Goal: Information Seeking & Learning: Learn about a topic

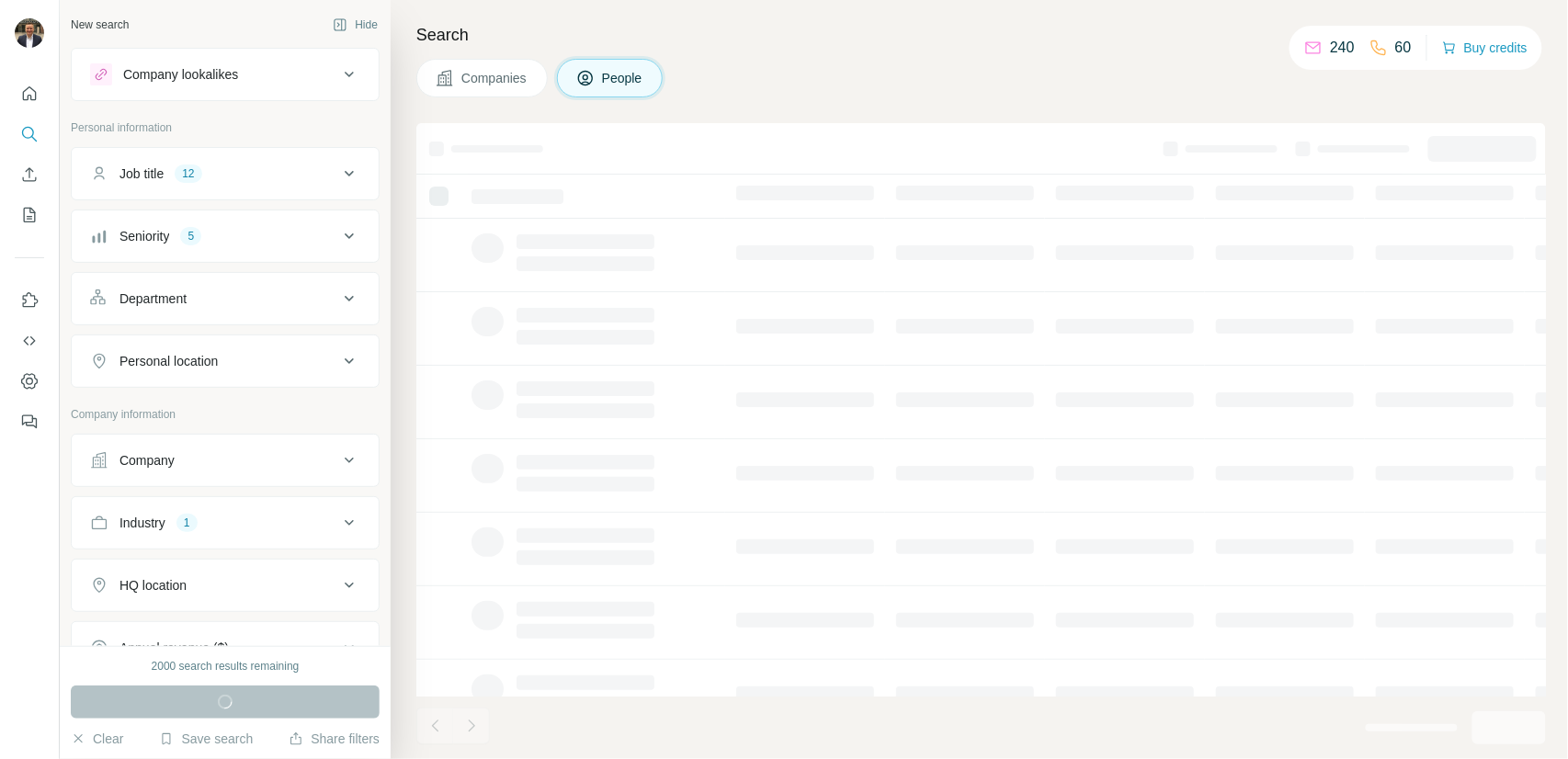
click at [273, 174] on div "Job title 12" at bounding box center [214, 173] width 248 height 18
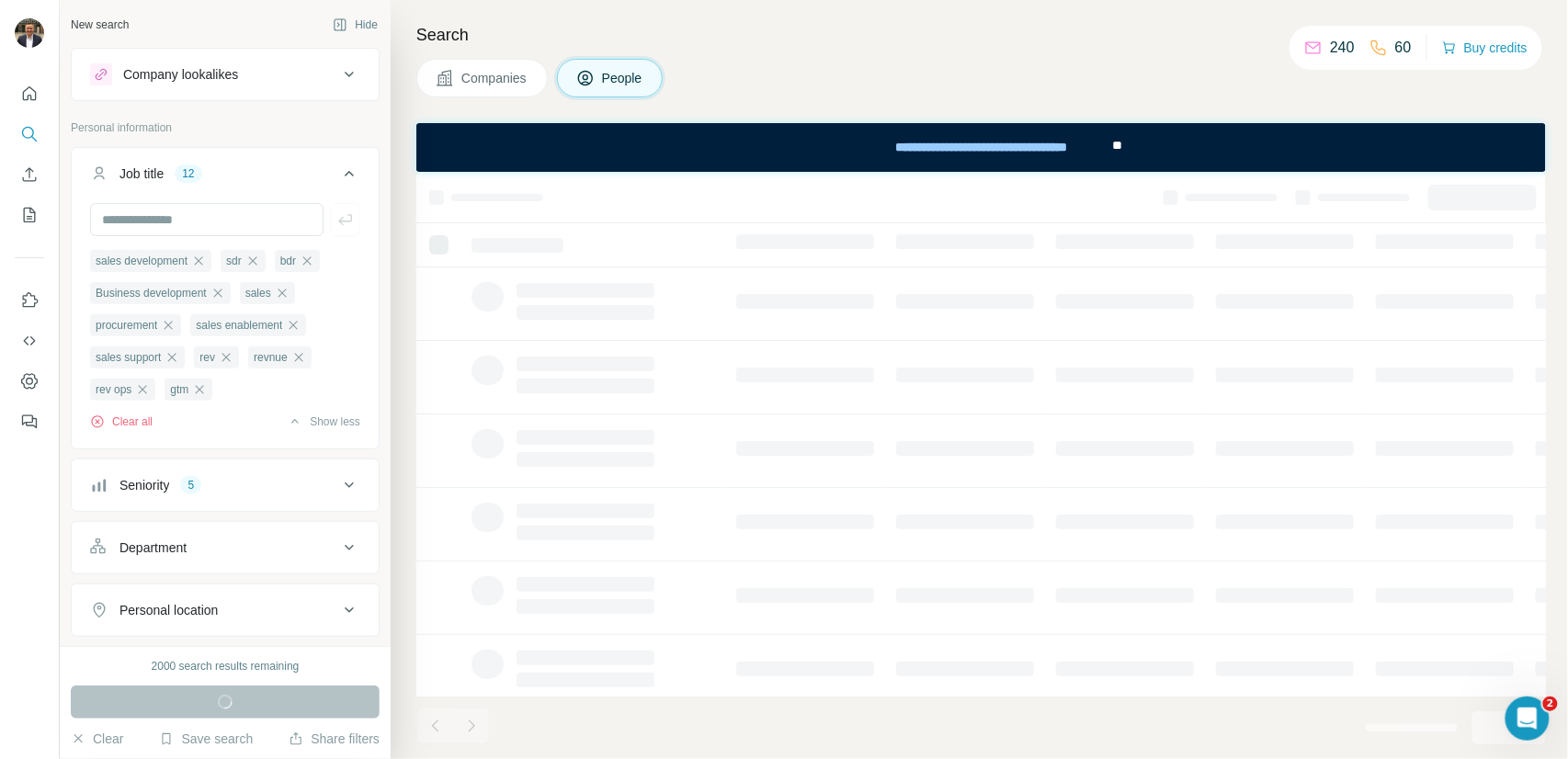
click at [278, 488] on div "Seniority 5" at bounding box center [214, 484] width 248 height 18
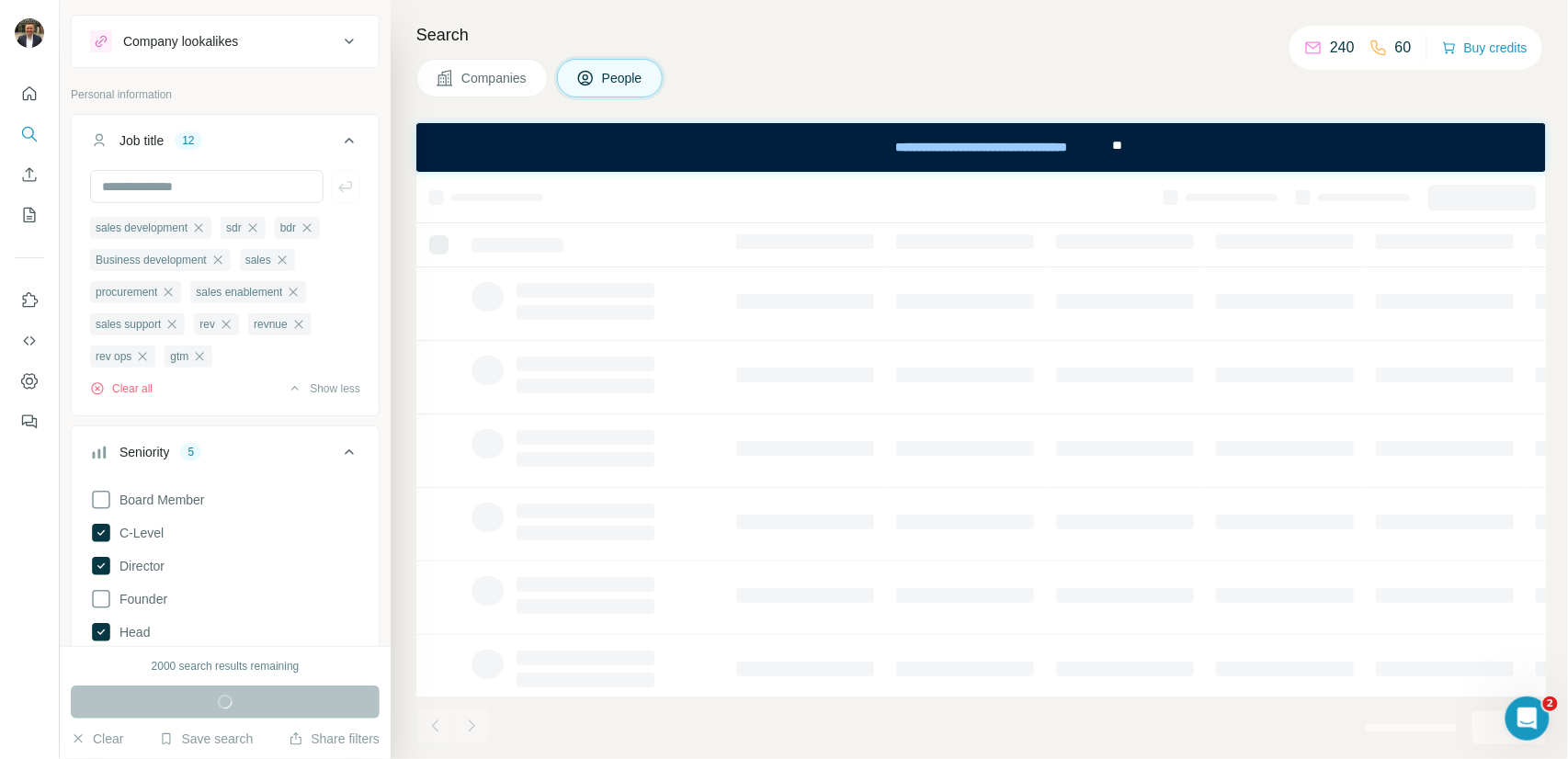
scroll to position [25, 0]
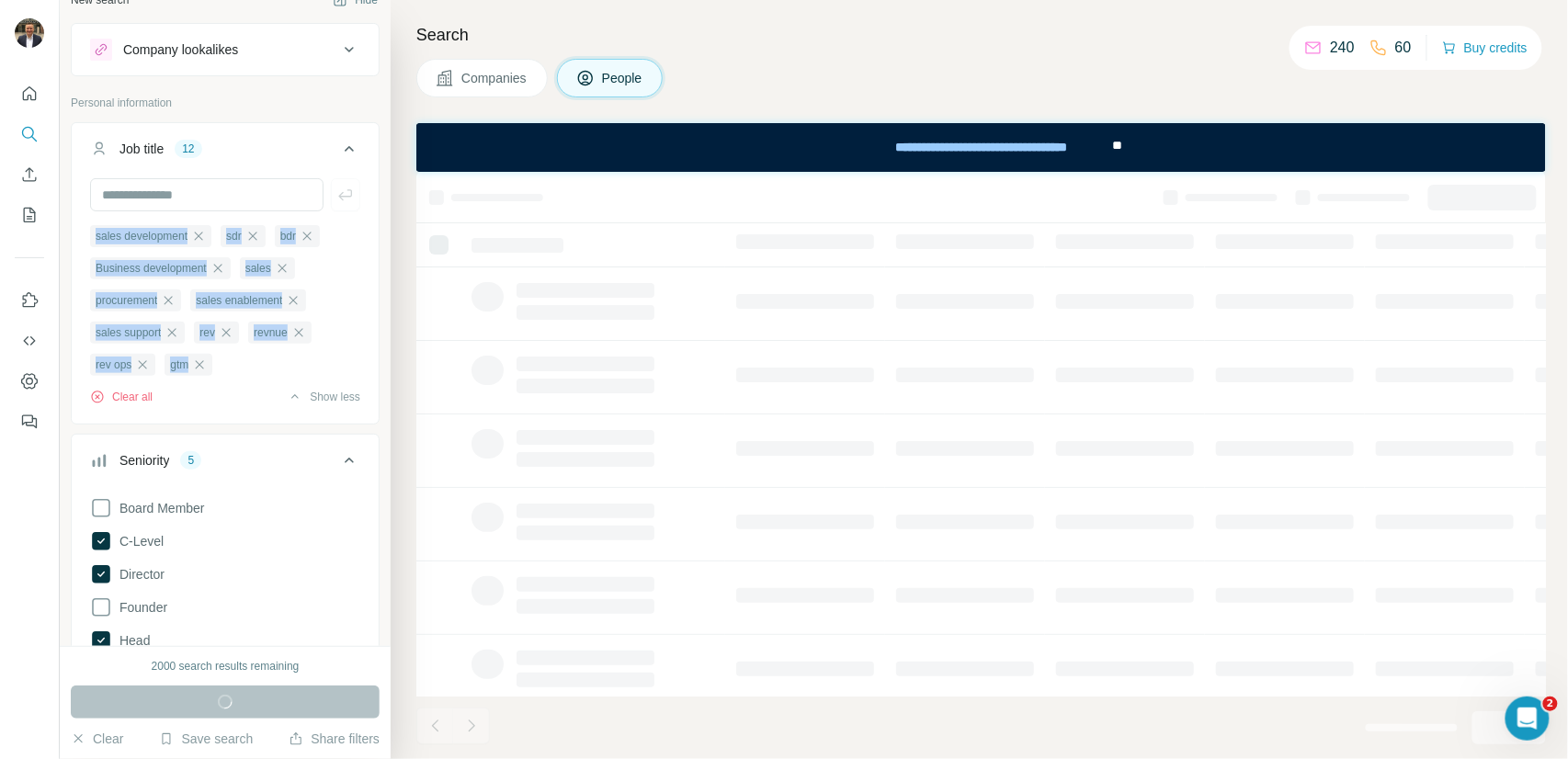
drag, startPoint x: 80, startPoint y: 231, endPoint x: 243, endPoint y: 373, distance: 216.2
click at [243, 373] on div "sales development sdr bdr Business development sales procurement sales enableme…" at bounding box center [225, 299] width 307 height 242
copy ul "sales development sdr bdr Business development sales procurement sales enableme…"
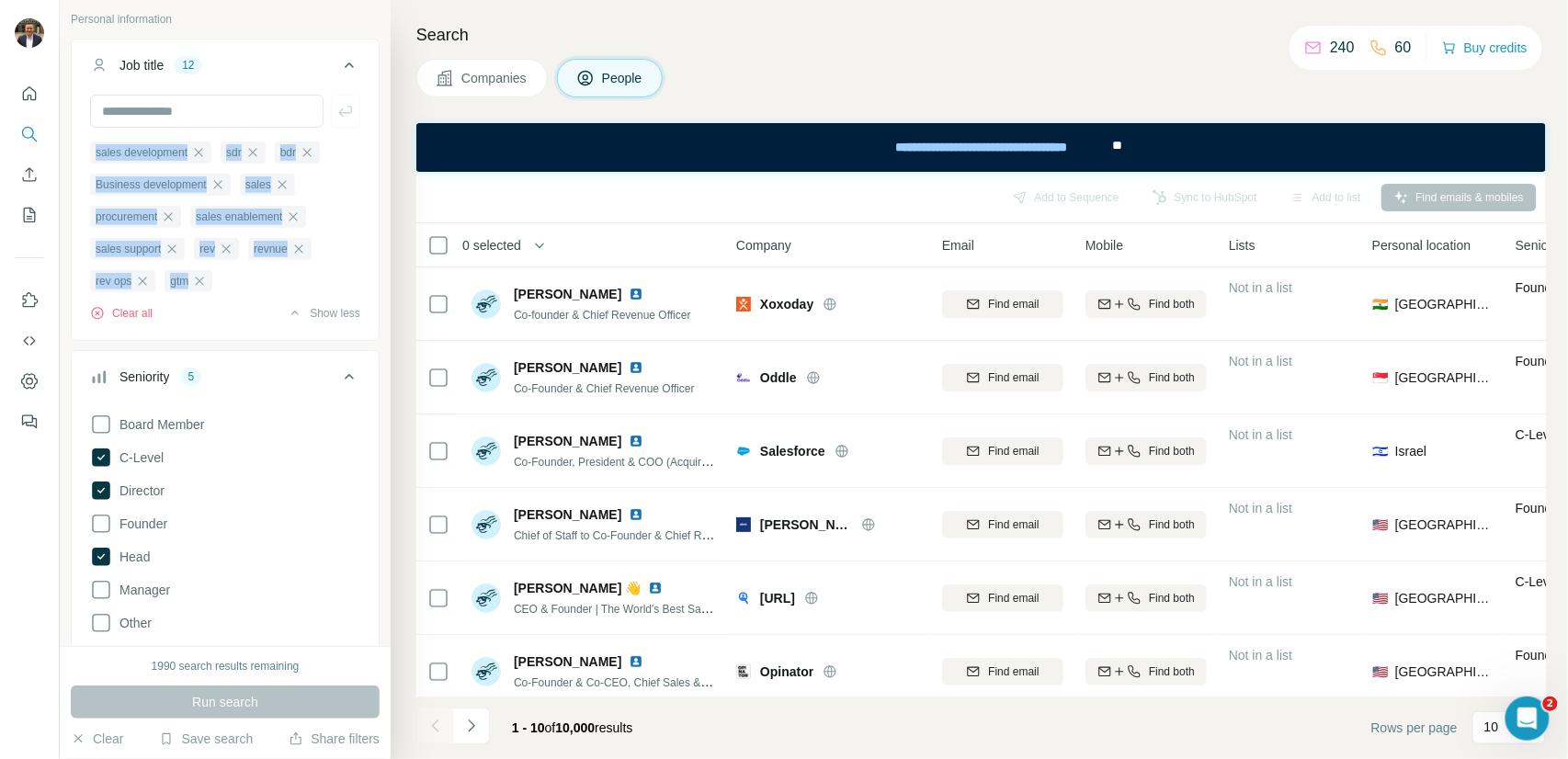
scroll to position [283, 0]
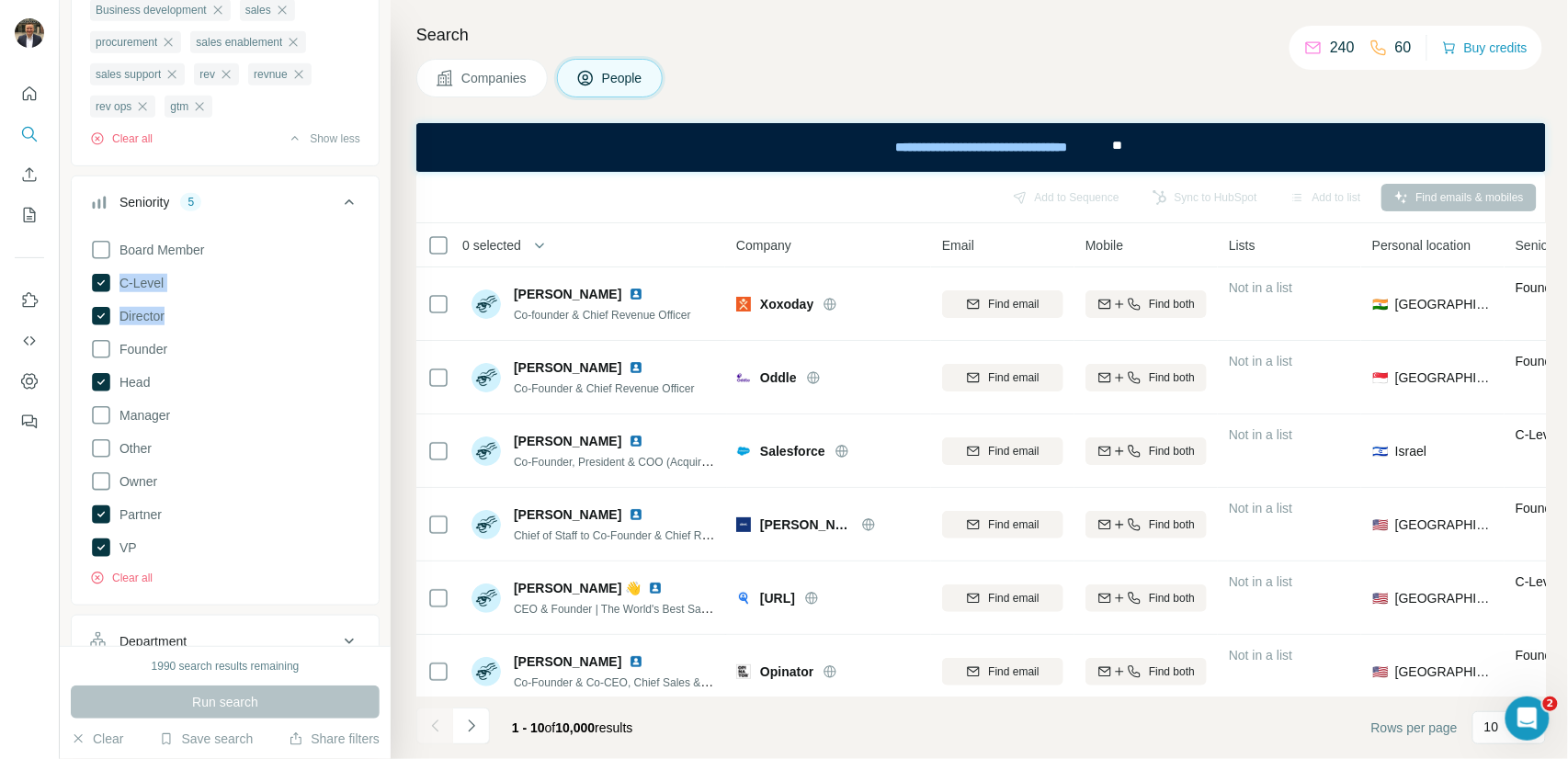
drag, startPoint x: 78, startPoint y: 281, endPoint x: 186, endPoint y: 320, distance: 114.8
click at [186, 320] on div "Board Member C-Level Director Founder Head Manager Other Owner Partner VP Clear…" at bounding box center [225, 416] width 307 height 369
copy div "C-Level Director"
drag, startPoint x: 177, startPoint y: 380, endPoint x: 153, endPoint y: 385, distance: 24.5
click at [153, 385] on div "Board Member C-Level Director Founder Head Manager Other Owner Partner VP Clear…" at bounding box center [225, 408] width 270 height 355
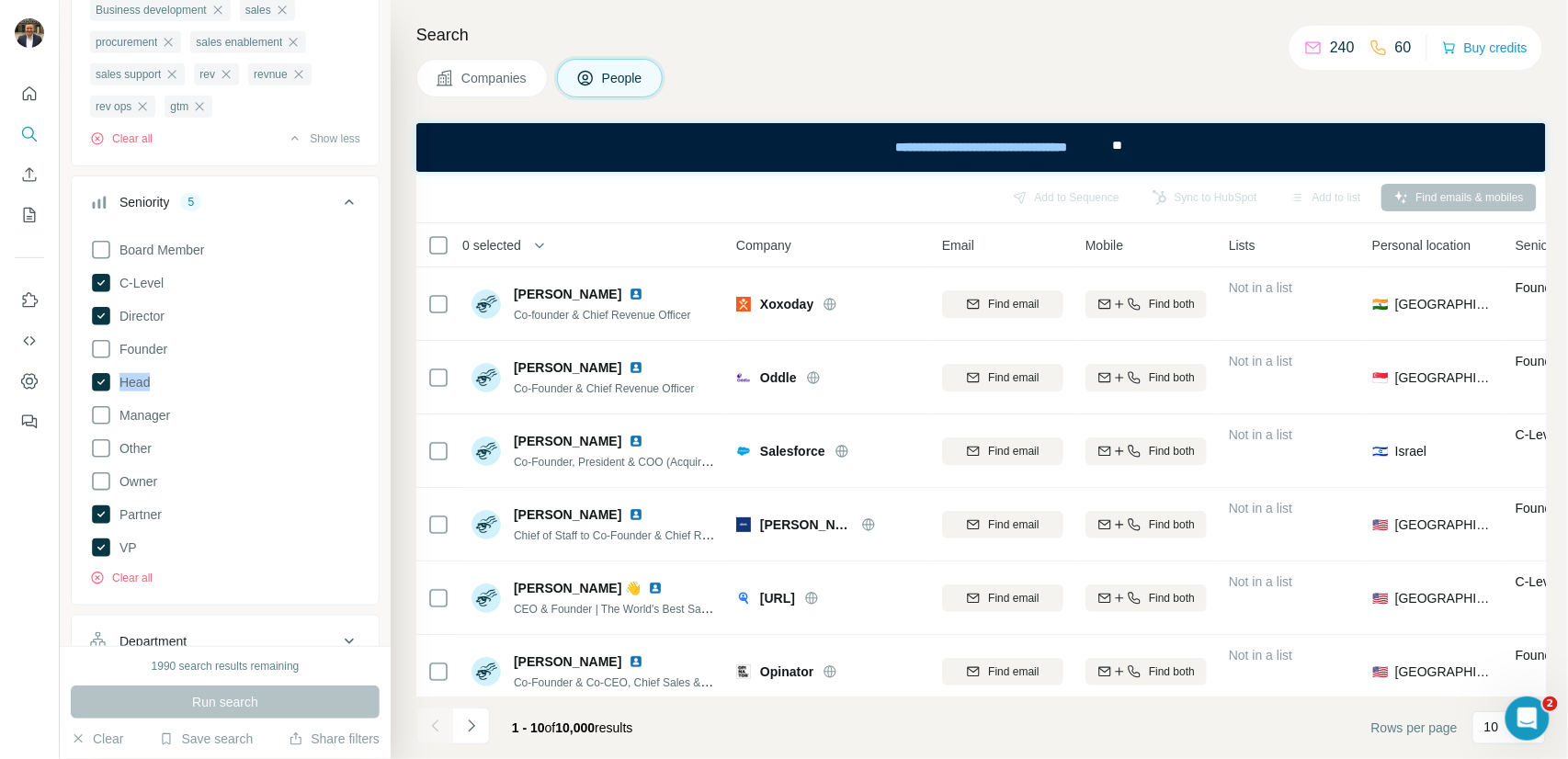
copy div "Head"
drag, startPoint x: 145, startPoint y: 554, endPoint x: 99, endPoint y: 520, distance: 57.2
click at [99, 520] on div "Board Member C-Level Director Founder Head Manager Other Owner Partner VP Clear…" at bounding box center [225, 408] width 270 height 355
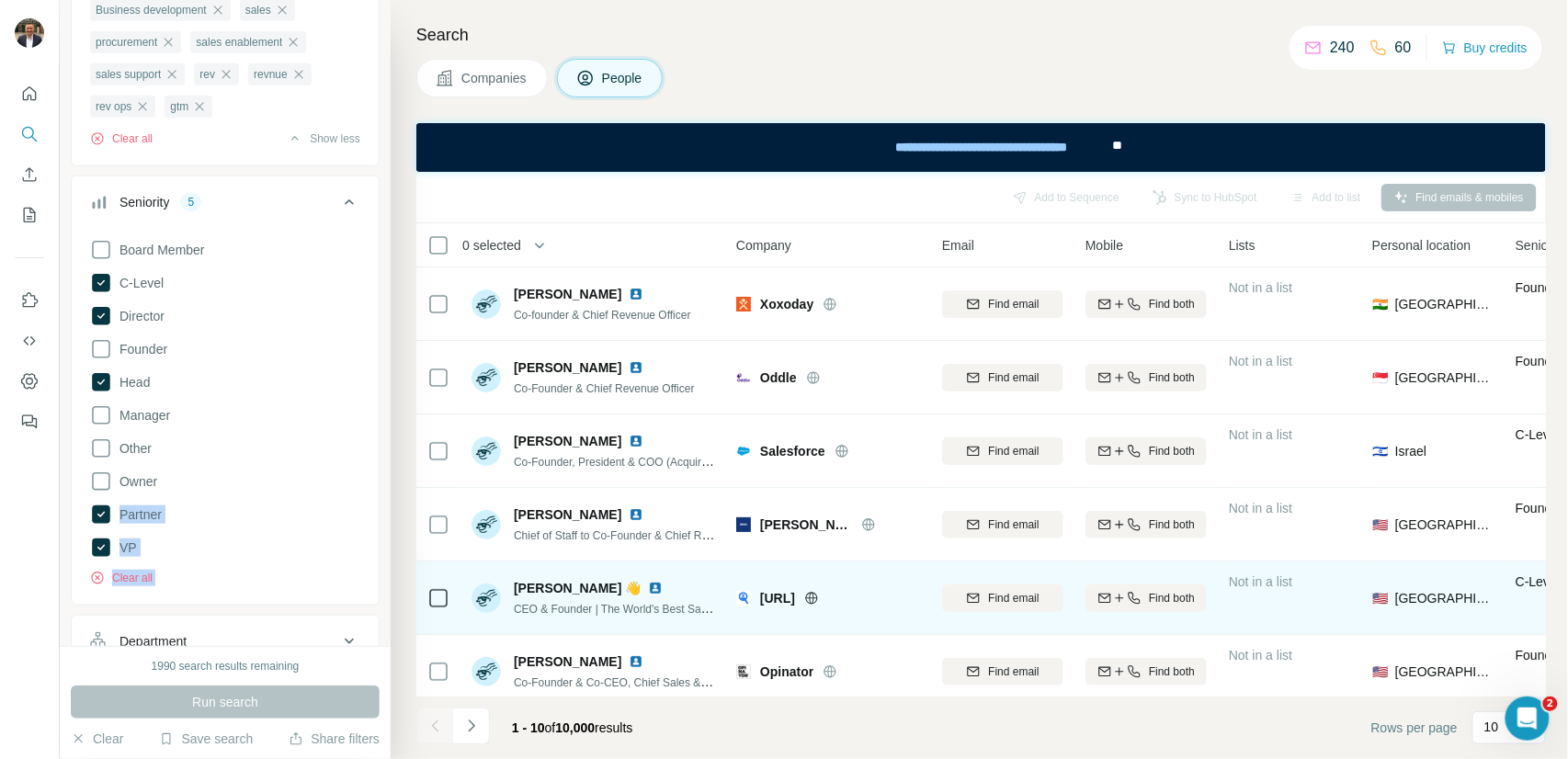
copy ul "Partner VP Clear all"
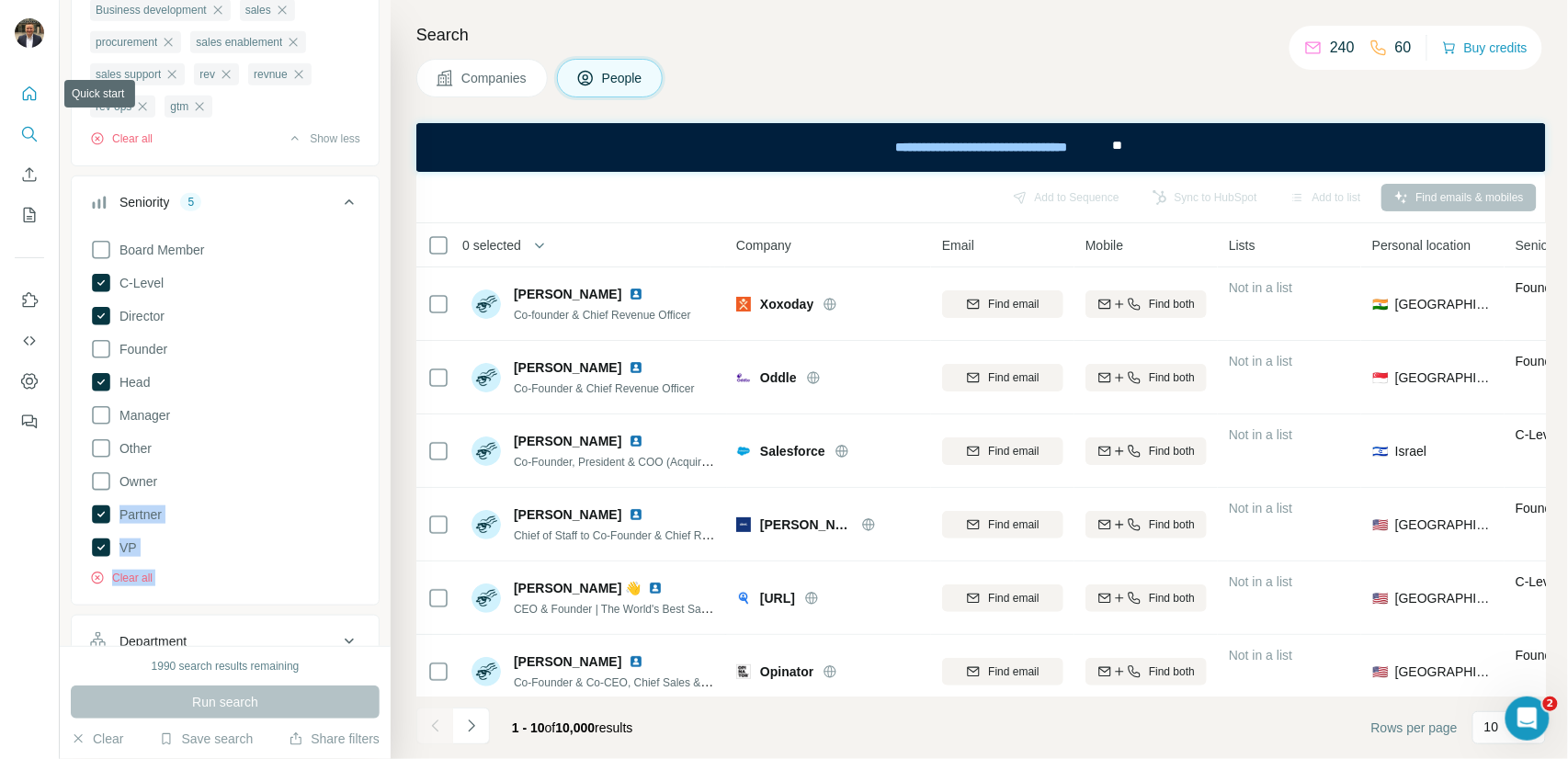
click at [21, 95] on icon "Quick start" at bounding box center [29, 93] width 18 height 18
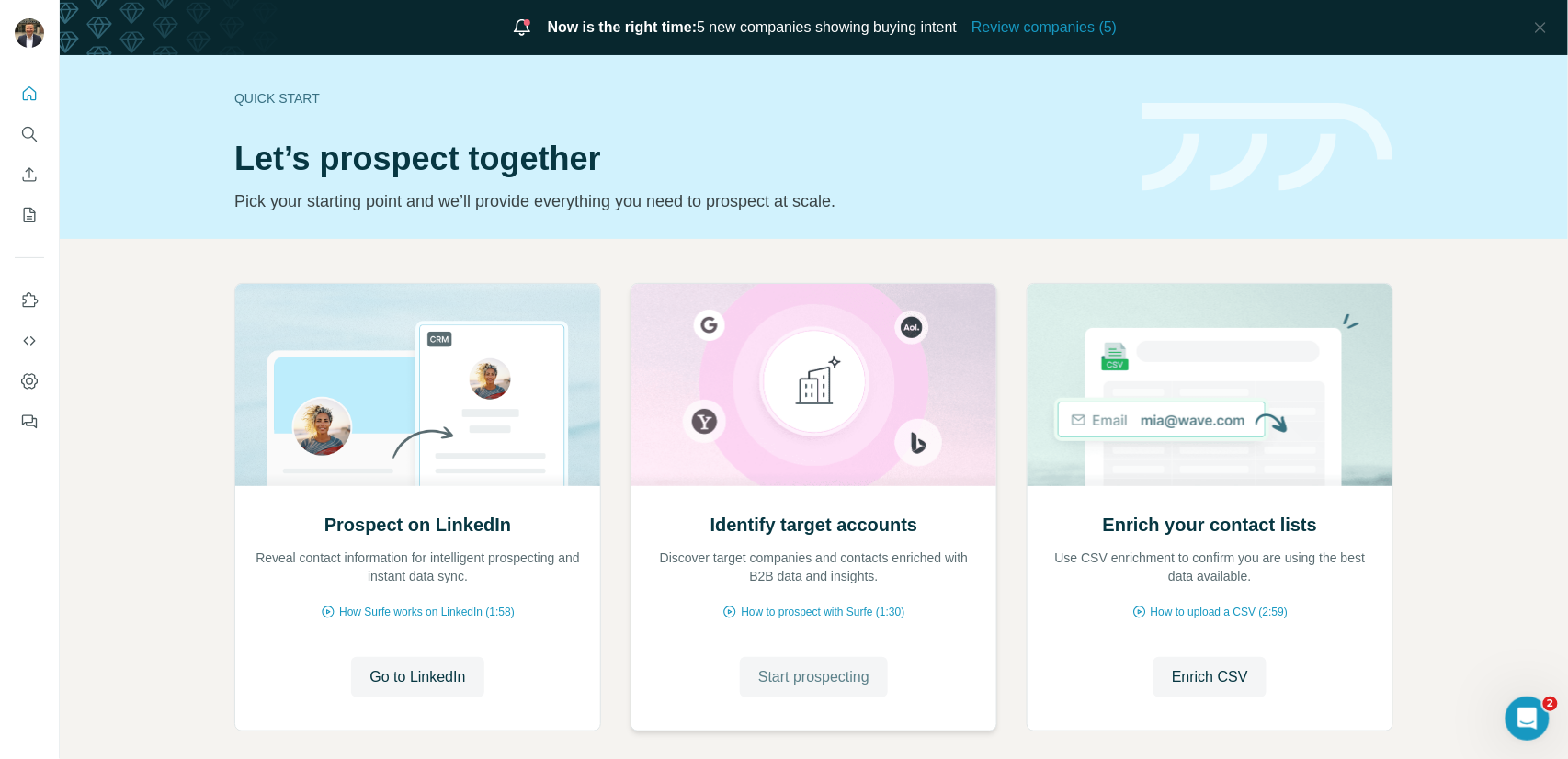
click at [816, 679] on span "Start prospecting" at bounding box center [813, 677] width 111 height 22
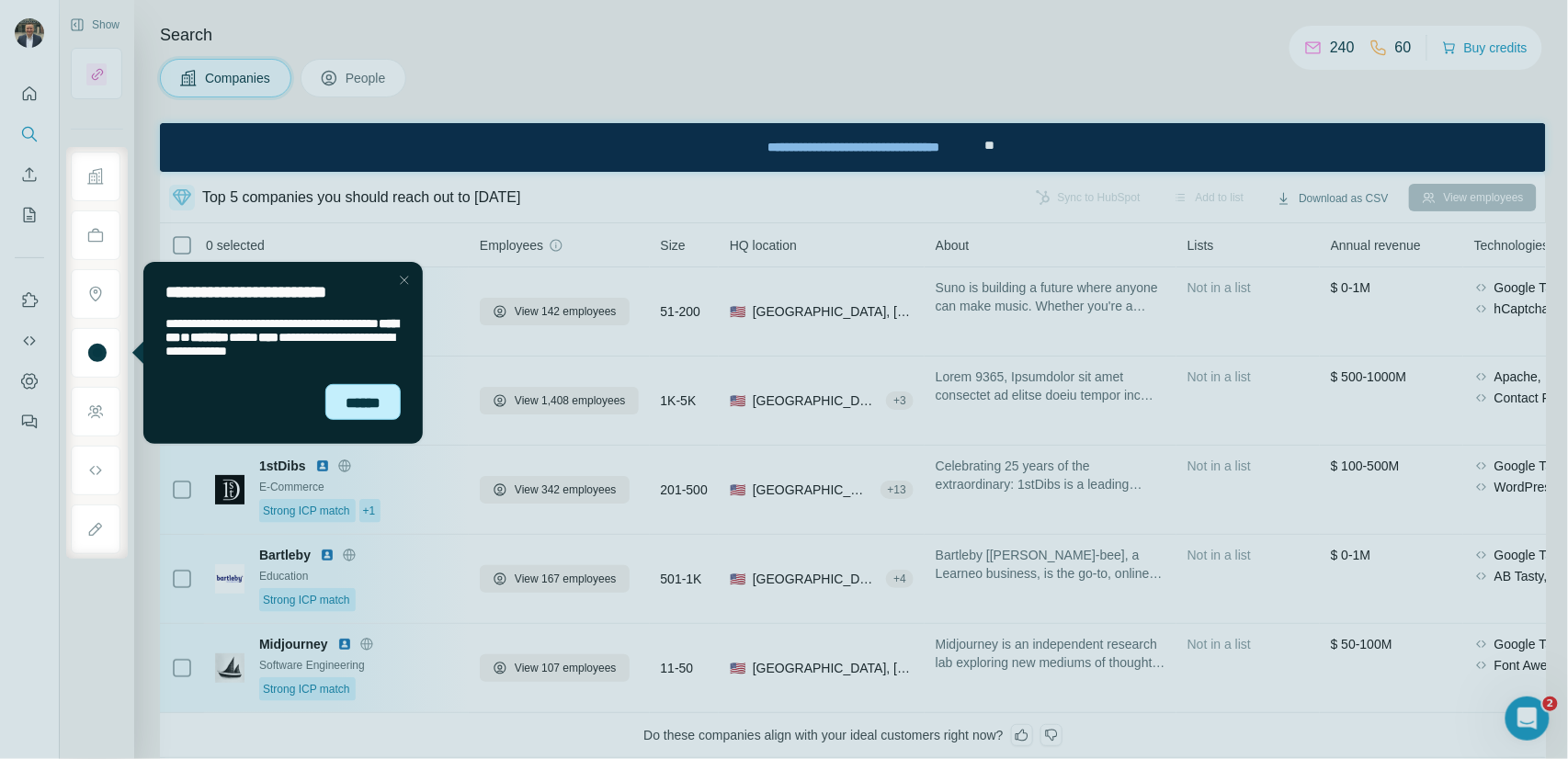
click at [365, 412] on div "******" at bounding box center [362, 401] width 75 height 37
